Goal: Navigation & Orientation: Find specific page/section

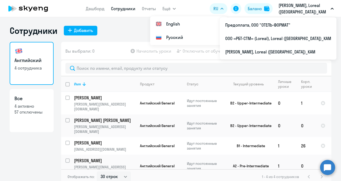
select select "30"
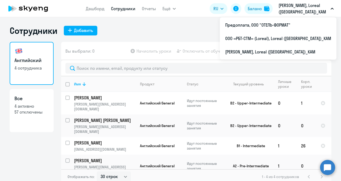
click at [168, 30] on div "Сотрудники Добавить" at bounding box center [171, 30] width 322 height 11
click at [111, 117] on p "[PERSON_NAME] [PERSON_NAME]" at bounding box center [104, 120] width 61 height 6
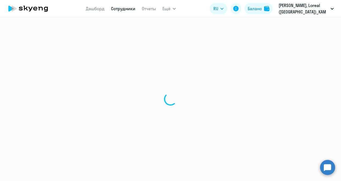
select select "english"
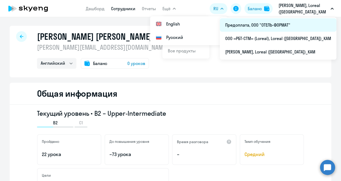
click at [296, 22] on li "Предоплата, ООО "ОТЕЛЬ-ФОРМАТ"" at bounding box center [278, 24] width 117 height 13
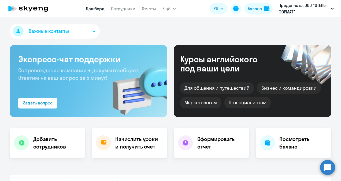
select select "30"
click at [116, 8] on link "Сотрудники" at bounding box center [123, 8] width 24 height 5
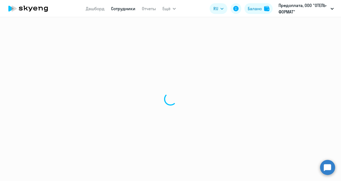
select select "30"
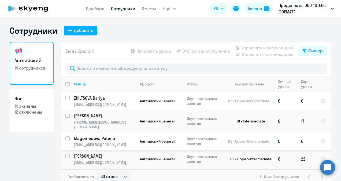
scroll to position [168, 0]
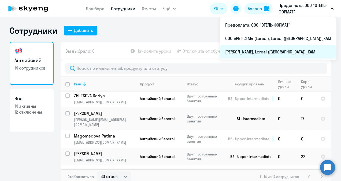
click at [273, 50] on li "[PERSON_NAME], Loreal ([GEOGRAPHIC_DATA])_KAM" at bounding box center [278, 51] width 117 height 13
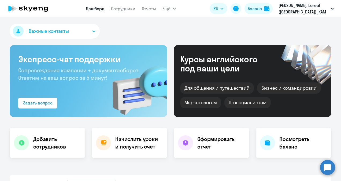
select select "30"
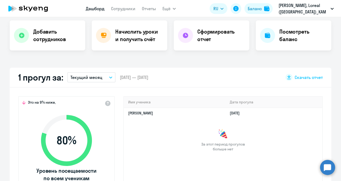
scroll to position [27, 0]
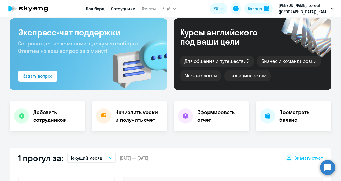
click at [125, 9] on link "Сотрудники" at bounding box center [123, 8] width 24 height 5
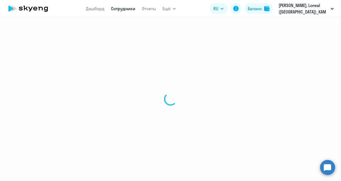
select select "30"
